Goal: Task Accomplishment & Management: Manage account settings

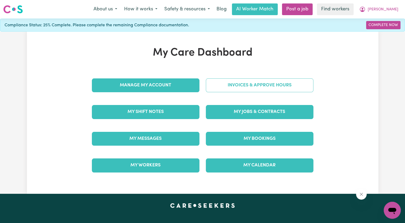
click at [218, 84] on link "Invoices & Approve Hours" at bounding box center [260, 86] width 108 height 14
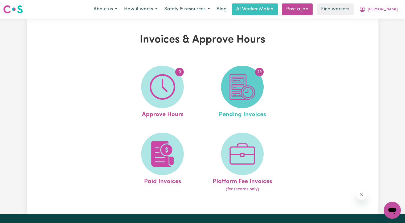
click at [243, 88] on img at bounding box center [243, 87] width 26 height 26
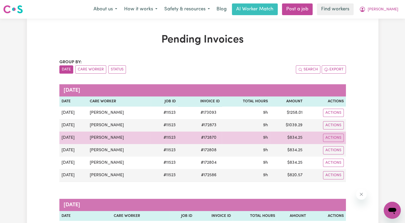
click at [208, 139] on span "# 172870" at bounding box center [209, 138] width 22 height 6
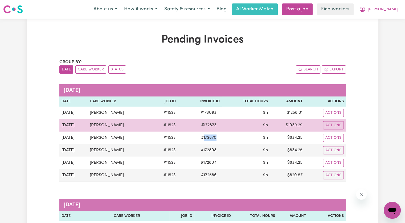
copy span "172870"
click at [208, 125] on span "# 172873" at bounding box center [209, 125] width 22 height 6
copy span "172873"
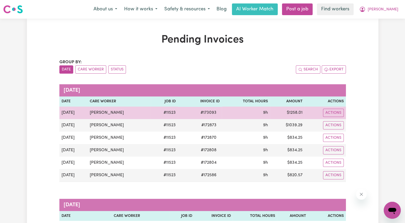
click at [198, 113] on span "# 173093" at bounding box center [208, 113] width 22 height 6
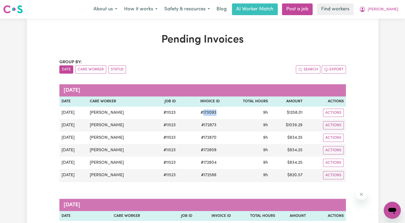
copy span "173093"
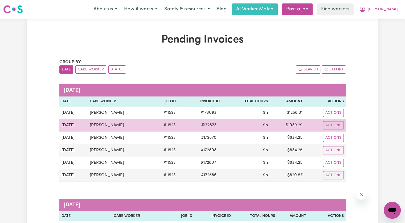
click at [206, 124] on span "# 172873" at bounding box center [209, 125] width 22 height 6
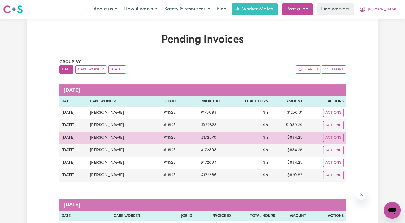
click at [208, 140] on span "# 172870" at bounding box center [209, 138] width 22 height 6
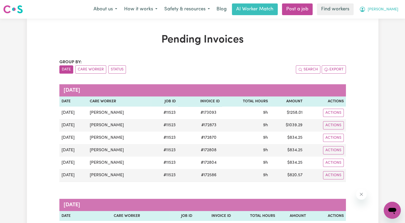
click at [391, 10] on span "[PERSON_NAME]" at bounding box center [383, 10] width 31 height 6
click at [383, 28] on link "Logout" at bounding box center [380, 31] width 42 height 10
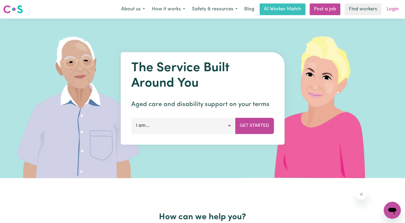
drag, startPoint x: 402, startPoint y: 8, endPoint x: 399, endPoint y: 9, distance: 3.2
click at [400, 8] on div "Menu About us How it works Safety & resources Blog AI Worker Match Post a job F…" at bounding box center [202, 9] width 405 height 12
click at [397, 9] on link "Login" at bounding box center [392, 9] width 18 height 12
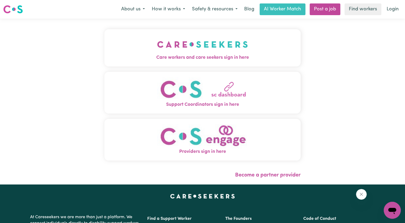
click at [164, 47] on img "Care workers and care seekers sign in here" at bounding box center [202, 45] width 91 height 20
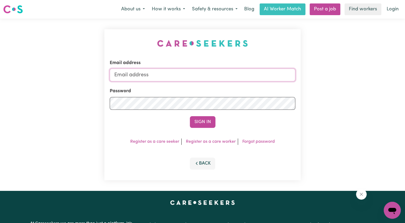
click at [145, 75] on input "Email address" at bounding box center [203, 75] width 186 height 13
click at [135, 70] on input "Email address" at bounding box center [203, 75] width 186 height 13
drag, startPoint x: 142, startPoint y: 77, endPoint x: 321, endPoint y: 88, distance: 178.7
click at [321, 88] on div "Email address [EMAIL_ADDRESS][DOMAIN_NAME] Password Sign In Register as a care …" at bounding box center [202, 105] width 405 height 173
paste input "[EMAIL_ADDRESS][DOMAIN_NAME]"
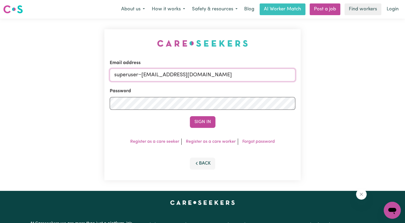
type input "superuser~[EMAIL_ADDRESS][DOMAIN_NAME]"
click at [190, 116] on button "Sign In" at bounding box center [203, 122] width 26 height 12
